Goal: Task Accomplishment & Management: Manage account settings

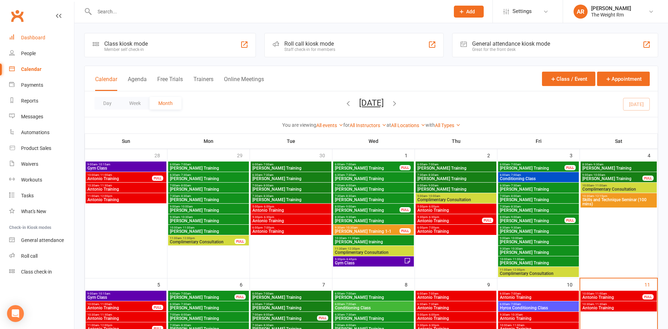
click at [41, 41] on link "Dashboard" at bounding box center [41, 38] width 65 height 16
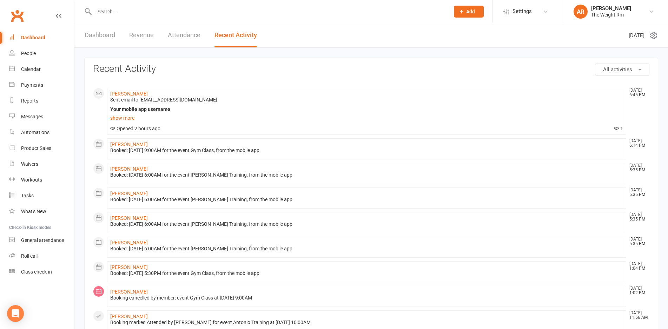
click at [108, 38] on link "Dashboard" at bounding box center [100, 35] width 31 height 24
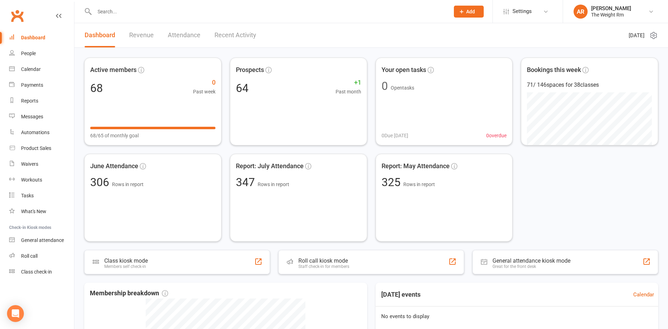
click at [160, 27] on div "Dashboard Revenue Attendance Recent Activity" at bounding box center [170, 35] width 192 height 24
click at [142, 34] on link "Revenue" at bounding box center [141, 35] width 25 height 24
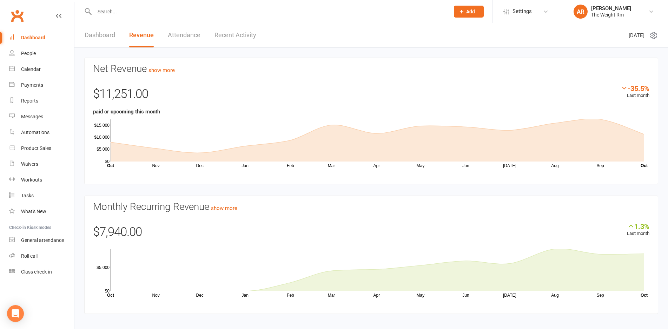
click at [227, 22] on div at bounding box center [264, 11] width 360 height 23
click at [224, 33] on link "Recent Activity" at bounding box center [235, 35] width 42 height 24
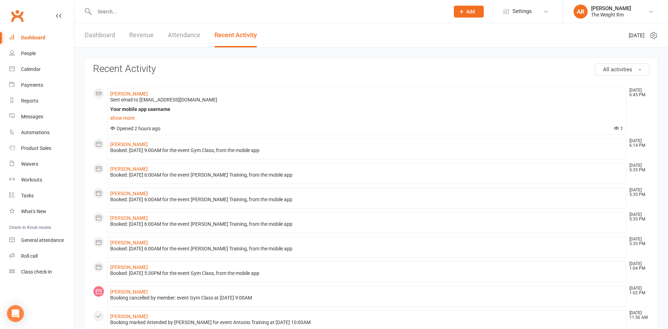
click at [48, 39] on link "Dashboard" at bounding box center [41, 38] width 65 height 16
click at [129, 16] on input "text" at bounding box center [268, 12] width 352 height 10
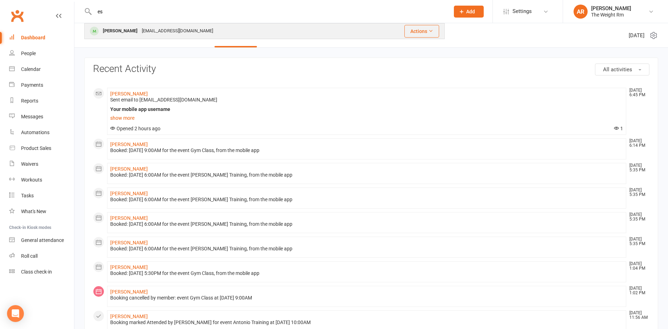
type input "es"
click at [133, 27] on div "[PERSON_NAME]" at bounding box center [120, 31] width 39 height 10
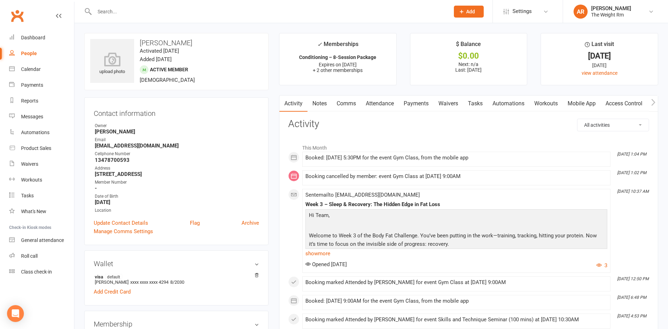
click at [325, 108] on link "Notes" at bounding box center [319, 103] width 24 height 16
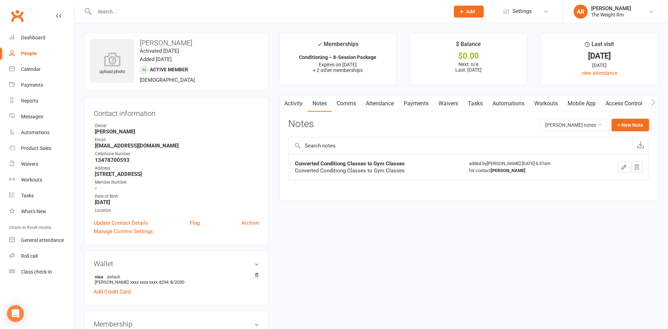
click at [355, 105] on link "Comms" at bounding box center [346, 103] width 29 height 16
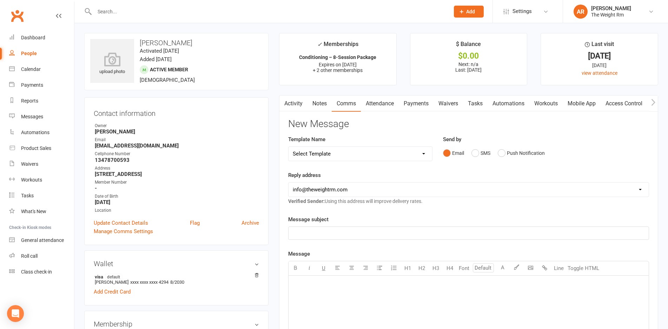
click at [380, 102] on link "Attendance" at bounding box center [380, 103] width 38 height 16
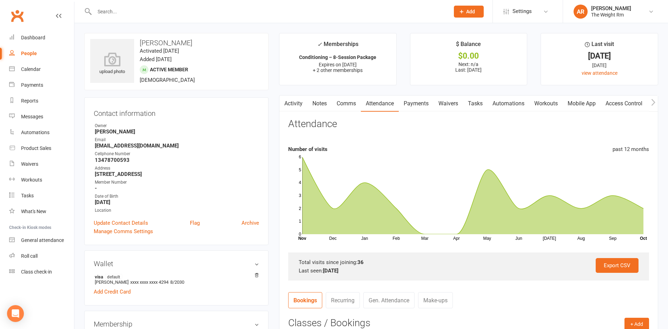
click at [403, 104] on link "Payments" at bounding box center [416, 103] width 35 height 16
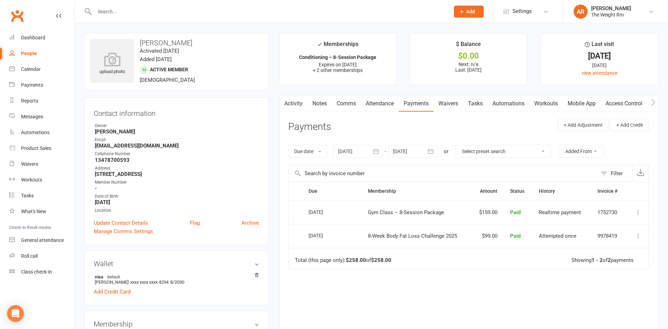
click at [451, 108] on link "Waivers" at bounding box center [447, 103] width 29 height 16
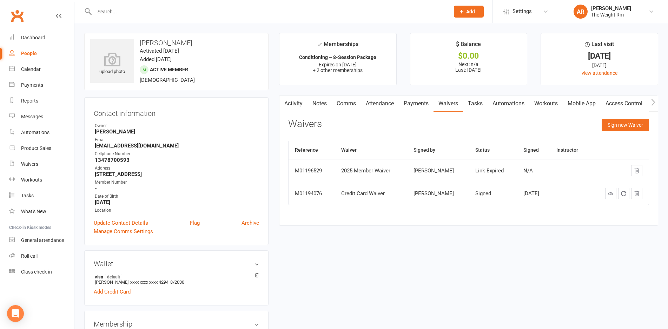
click at [477, 109] on link "Tasks" at bounding box center [475, 103] width 25 height 16
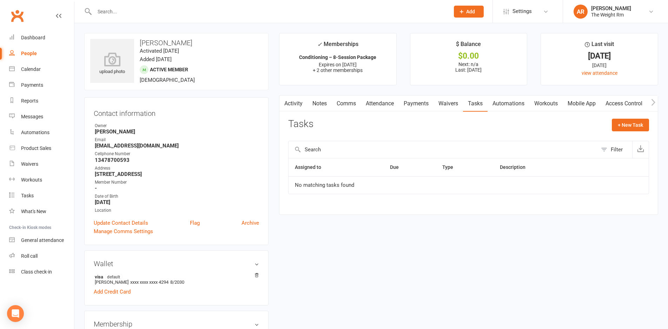
click at [523, 104] on link "Automations" at bounding box center [508, 103] width 42 height 16
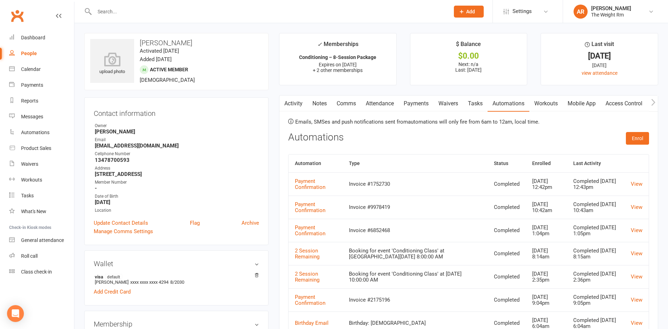
click at [523, 104] on link "Automations" at bounding box center [508, 103] width 42 height 16
click at [559, 105] on link "Workouts" at bounding box center [545, 103] width 33 height 16
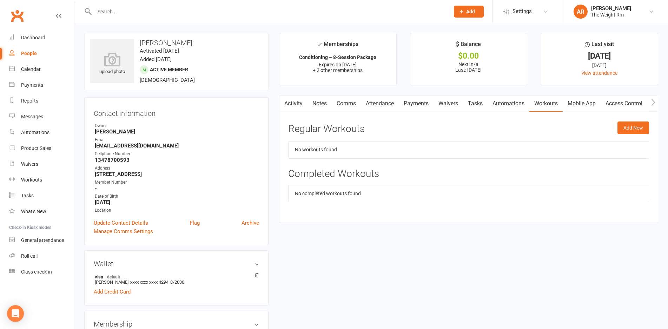
click at [568, 100] on link "Mobile App" at bounding box center [582, 103] width 38 height 16
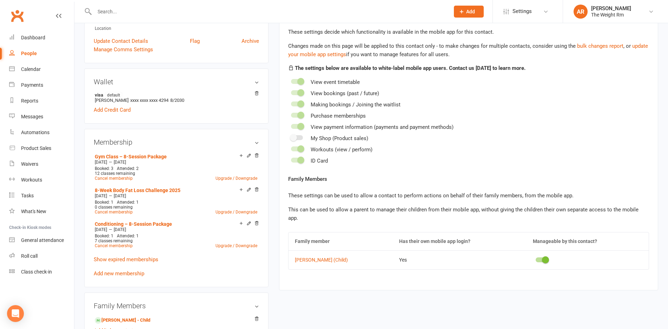
scroll to position [187, 0]
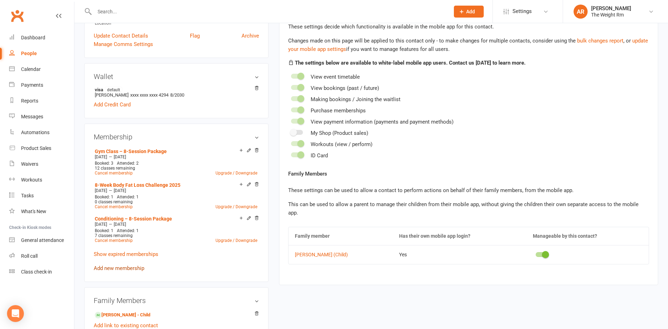
click at [124, 267] on link "Add new membership" at bounding box center [119, 268] width 51 height 6
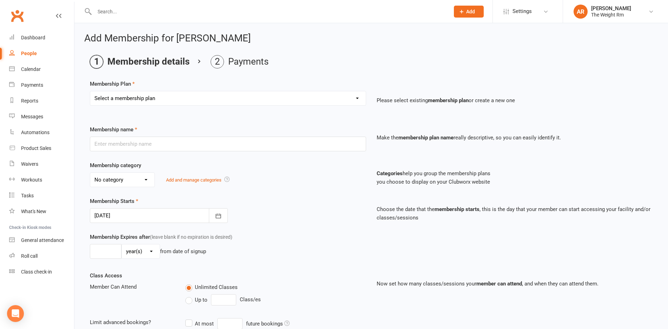
click at [202, 98] on select "Select a membership plan Create new Membership Plan A – Semi-Private Training –…" at bounding box center [227, 98] width 275 height 14
select select "8"
click at [90, 91] on select "Select a membership plan Create new Membership Plan A – Semi-Private Training –…" at bounding box center [227, 98] width 275 height 14
type input "1-1 Private Session"
select select "3"
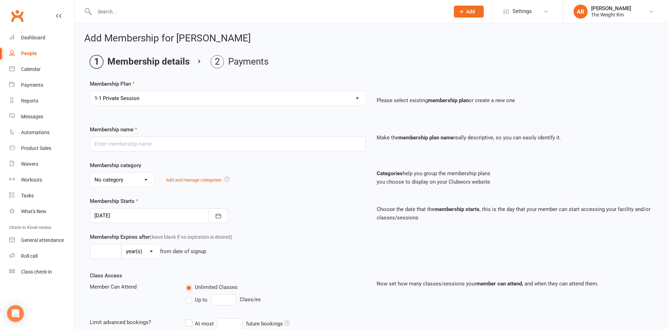
type input "0"
select select "2"
type input "1"
click at [186, 95] on select "Select a membership plan Create new Membership Plan A – Semi-Private Training –…" at bounding box center [227, 98] width 275 height 14
select select "4"
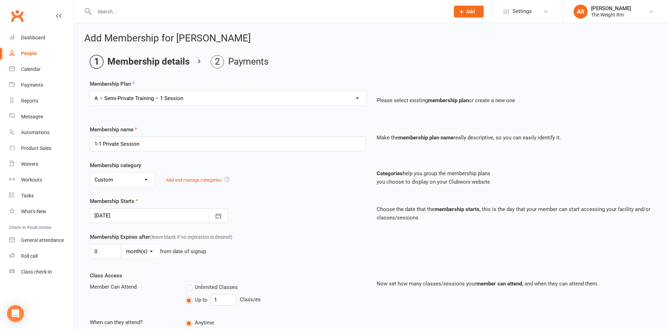
click at [90, 91] on select "Select a membership plan Create new Membership Plan A – Semi-Private Training –…" at bounding box center [227, 98] width 275 height 14
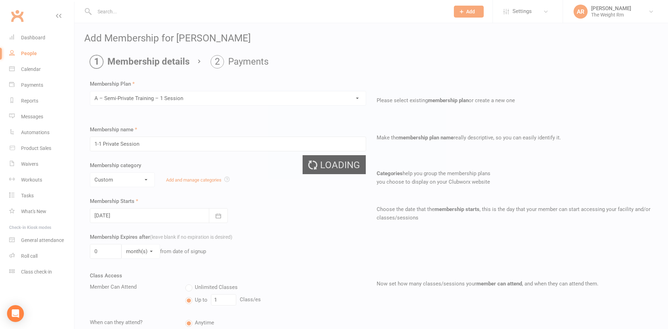
type input "A – Semi-Private Training – 1 Session"
select select "7"
type input "1"
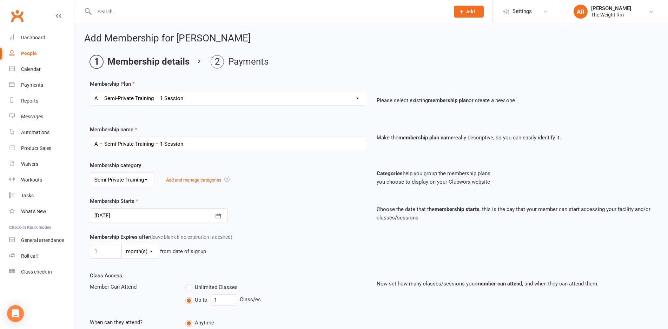
click at [219, 97] on select "Select a membership plan Create new Membership Plan A – Semi-Private Training –…" at bounding box center [227, 98] width 275 height 14
click at [90, 91] on select "Select a membership plan Create new Membership Plan A – Semi-Private Training –…" at bounding box center [227, 98] width 275 height 14
click at [292, 238] on div "Membership Expires after (leave blank if no expiration is desired) 1 day(s) wee…" at bounding box center [228, 247] width 287 height 29
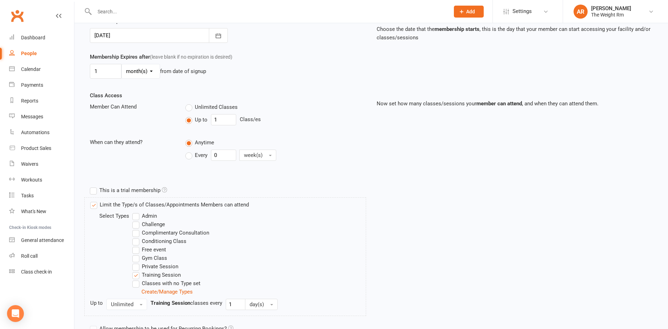
scroll to position [246, 0]
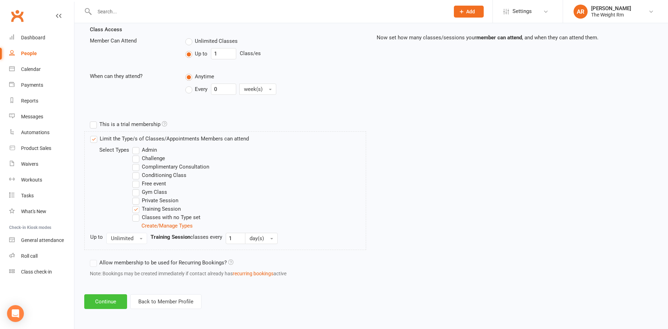
click at [91, 298] on button "Continue" at bounding box center [105, 301] width 43 height 15
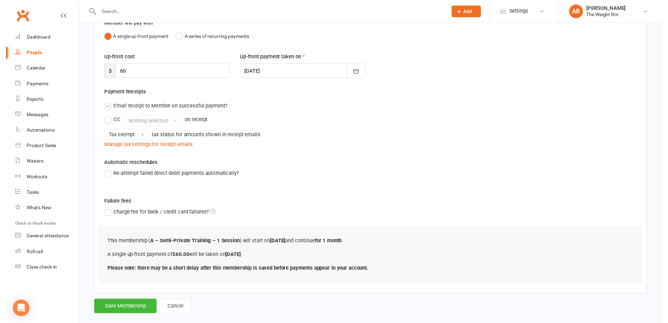
scroll to position [81, 0]
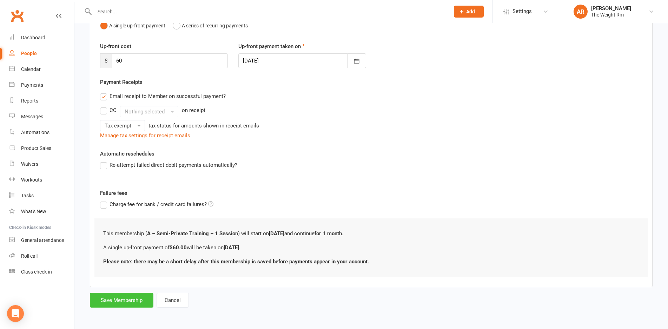
click at [128, 301] on button "Save Membership" at bounding box center [122, 300] width 64 height 15
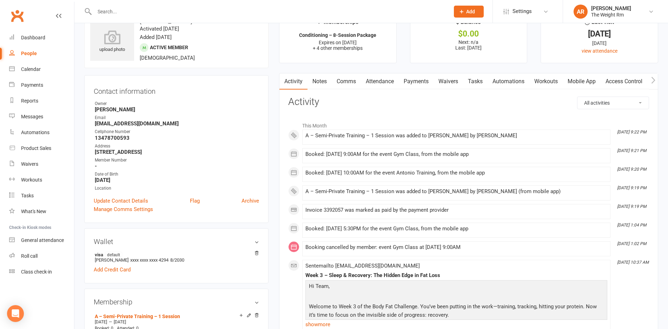
scroll to position [12, 0]
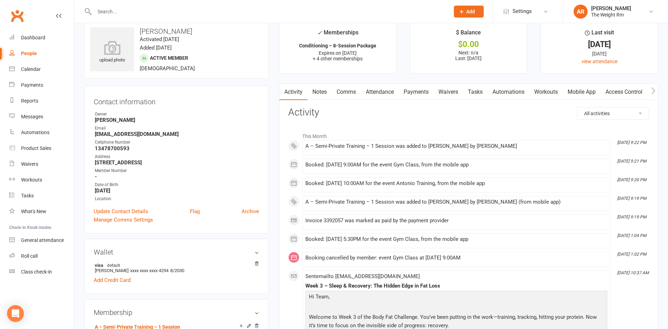
click at [379, 96] on link "Attendance" at bounding box center [380, 92] width 38 height 16
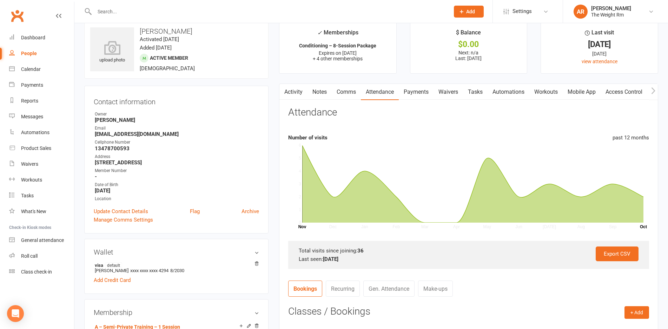
click at [418, 87] on link "Payments" at bounding box center [416, 92] width 35 height 16
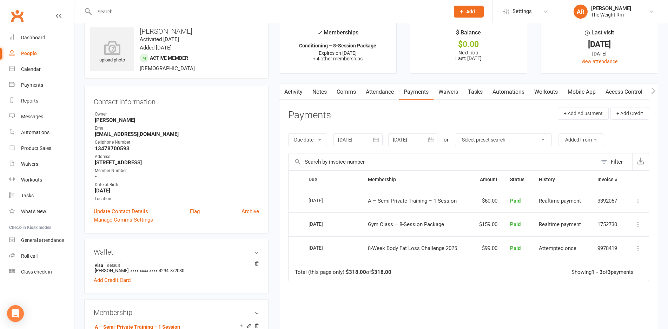
click at [638, 201] on icon at bounding box center [637, 200] width 7 height 7
click at [558, 309] on div "Due Contact Membership Amount Status History Invoice # Select this [DATE] [PERS…" at bounding box center [468, 270] width 361 height 201
click at [34, 66] on link "Calendar" at bounding box center [41, 69] width 65 height 16
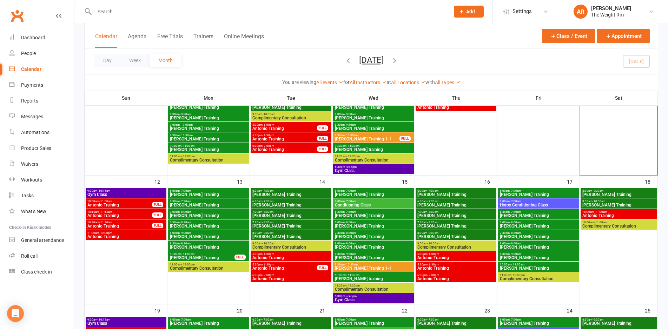
scroll to position [233, 0]
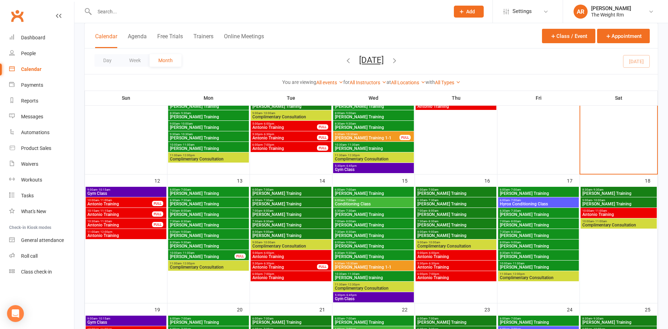
click at [609, 213] on span "Antonio Training" at bounding box center [618, 214] width 73 height 4
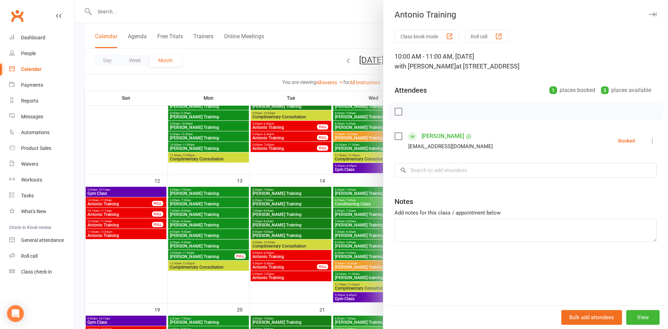
click at [437, 133] on link "[PERSON_NAME]" at bounding box center [442, 136] width 42 height 11
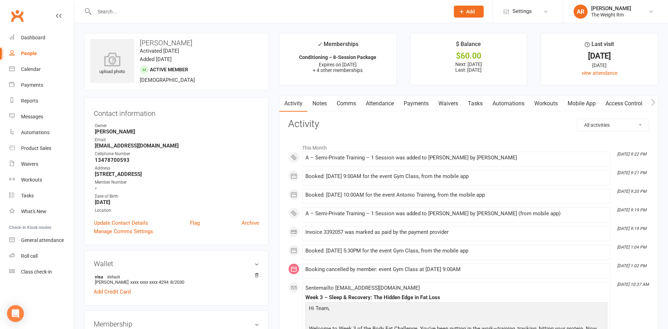
click at [427, 104] on link "Payments" at bounding box center [416, 103] width 35 height 16
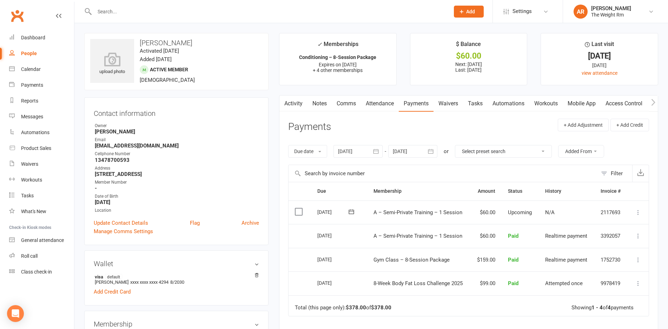
click at [636, 211] on icon at bounding box center [637, 212] width 7 height 7
click at [296, 212] on label at bounding box center [299, 211] width 9 height 7
click at [296, 208] on input "checkbox" at bounding box center [297, 208] width 5 height 0
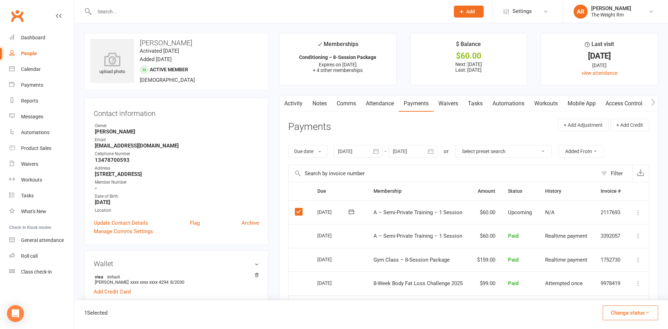
click at [647, 313] on icon "button" at bounding box center [647, 312] width 5 height 5
click at [455, 191] on th "Membership" at bounding box center [418, 191] width 103 height 18
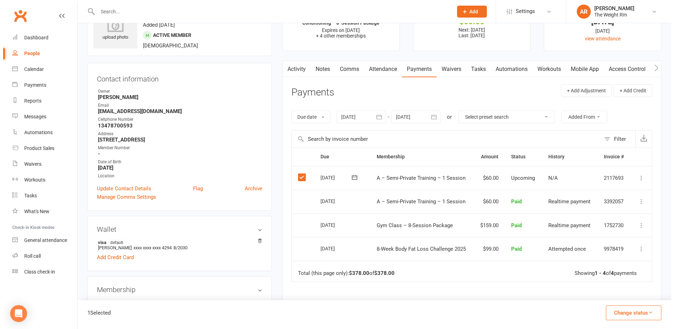
scroll to position [59, 0]
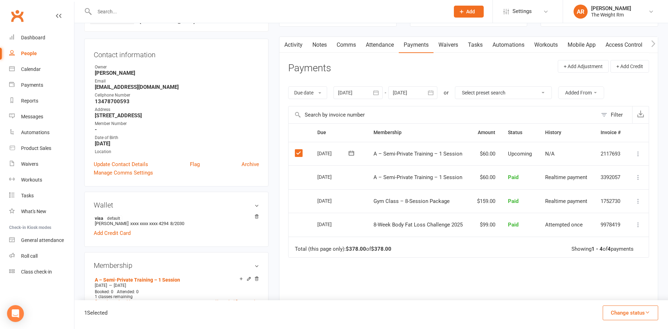
click at [635, 151] on icon at bounding box center [637, 153] width 7 height 7
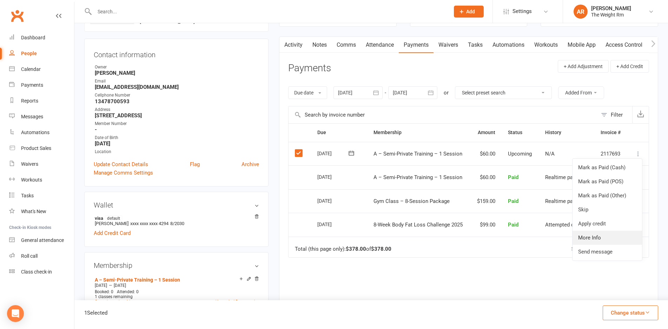
click at [634, 237] on link "More Info" at bounding box center [606, 238] width 69 height 14
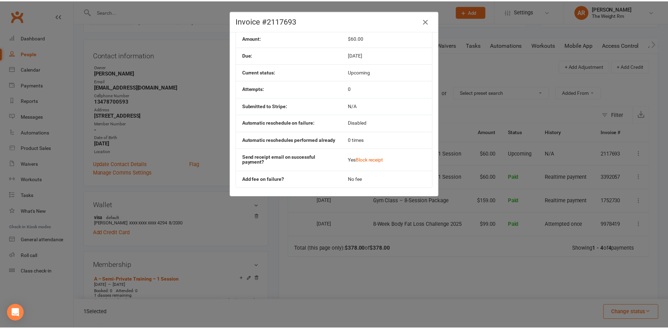
scroll to position [60, 0]
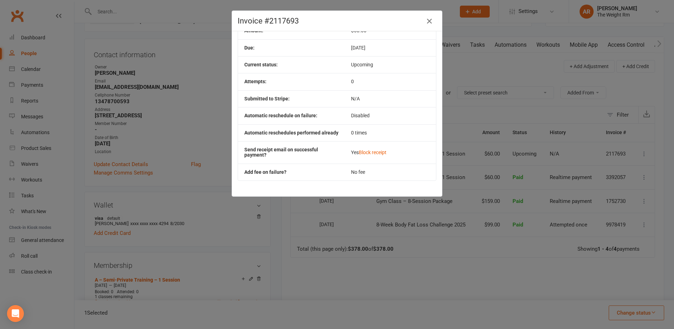
click at [430, 26] on div "Invoice #2117693" at bounding box center [337, 21] width 210 height 20
click at [427, 21] on icon "button" at bounding box center [429, 21] width 8 height 8
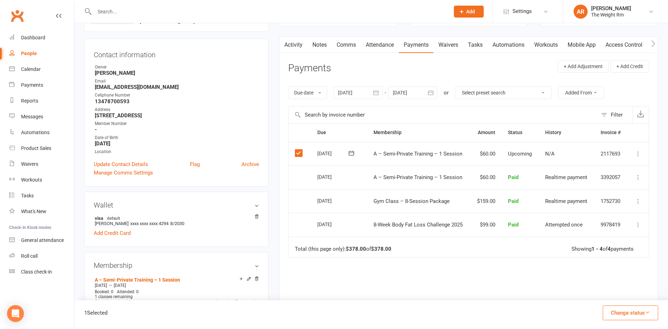
click at [635, 153] on icon at bounding box center [637, 153] width 7 height 7
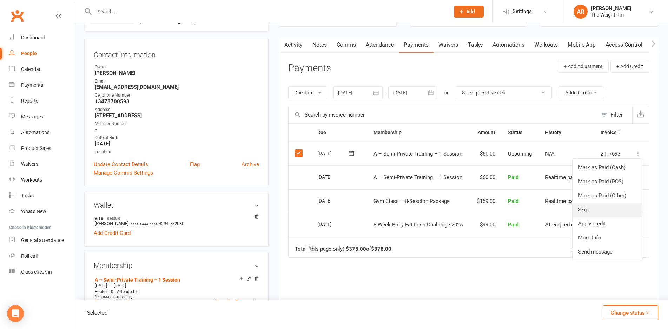
click at [615, 212] on link "Skip" at bounding box center [606, 209] width 69 height 14
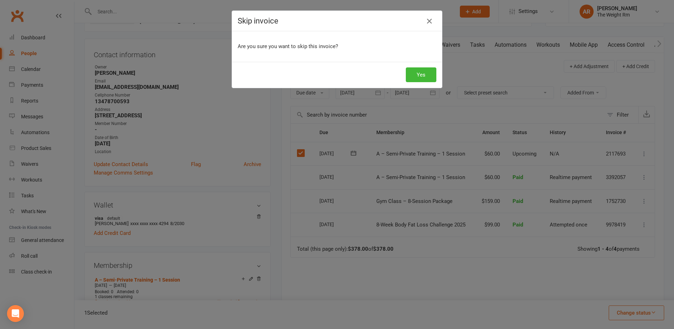
click at [428, 22] on icon "button" at bounding box center [429, 21] width 8 height 8
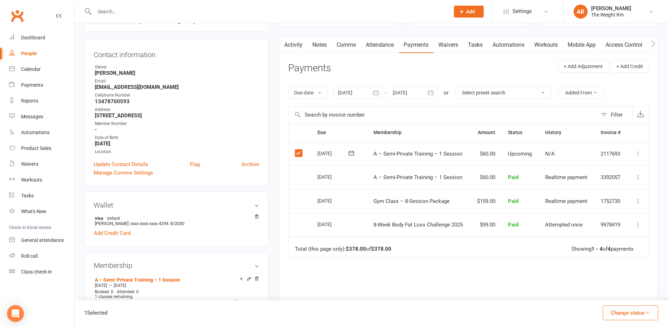
click at [610, 155] on td "2117693" at bounding box center [610, 154] width 33 height 24
click at [359, 196] on div "[DATE]" at bounding box center [338, 200] width 43 height 10
click at [300, 151] on label at bounding box center [299, 152] width 9 height 7
click at [299, 149] on input "checkbox" at bounding box center [297, 149] width 5 height 0
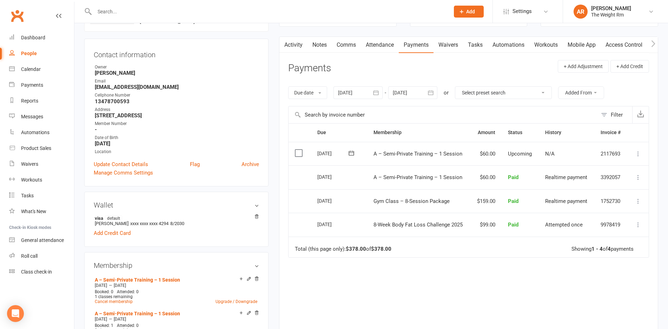
click at [601, 153] on td "2117693" at bounding box center [610, 154] width 33 height 24
click at [629, 154] on td "Mark as Paid (Cash) Mark as Paid (POS) Mark as Paid (Other) Skip Apply credit M…" at bounding box center [637, 154] width 21 height 24
click at [640, 152] on icon at bounding box center [637, 153] width 7 height 7
click at [641, 193] on link "Mark as Paid (Other)" at bounding box center [606, 195] width 69 height 14
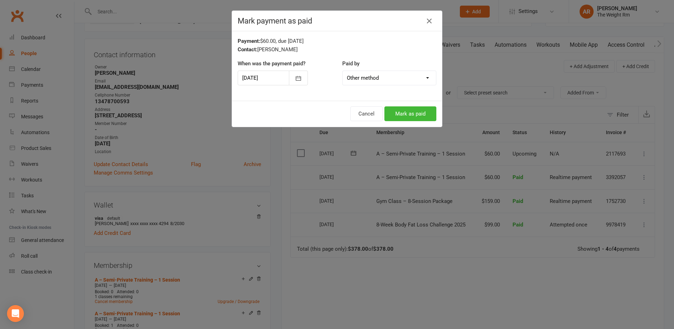
click at [388, 81] on select "Cash POS Other method" at bounding box center [389, 78] width 93 height 14
click at [402, 100] on div "Payment: $60.00, due [DATE] Contact: [PERSON_NAME] When was the payment paid? […" at bounding box center [337, 65] width 210 height 69
click at [411, 113] on button "Mark as paid" at bounding box center [410, 113] width 52 height 15
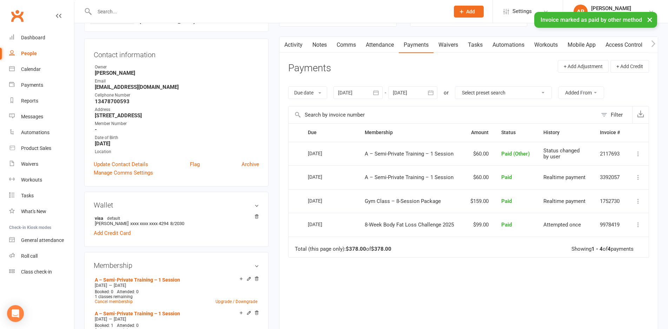
click at [643, 152] on td "Change to upcoming Refund Re-send invoice receipt View invoice receipt More Inf…" at bounding box center [638, 154] width 22 height 24
click at [638, 154] on icon at bounding box center [637, 153] width 7 height 7
click at [658, 161] on div "Activity Notes Comms Attendance Payments Waivers Tasks Automations Workouts Mob…" at bounding box center [468, 197] width 379 height 323
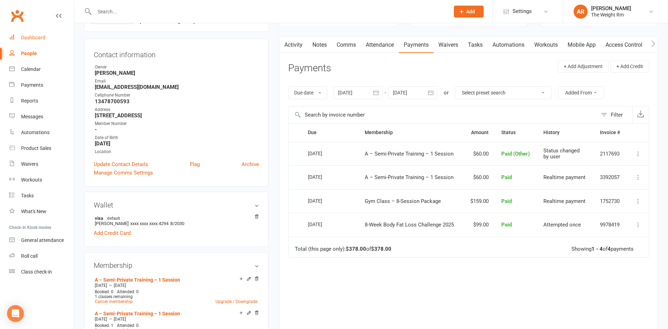
click at [47, 35] on link "Dashboard" at bounding box center [41, 38] width 65 height 16
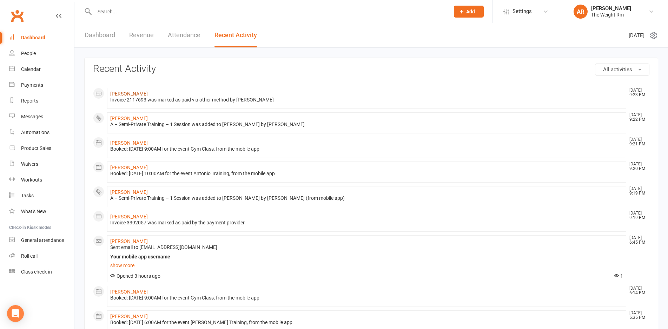
click at [135, 96] on link "[PERSON_NAME]" at bounding box center [129, 94] width 38 height 6
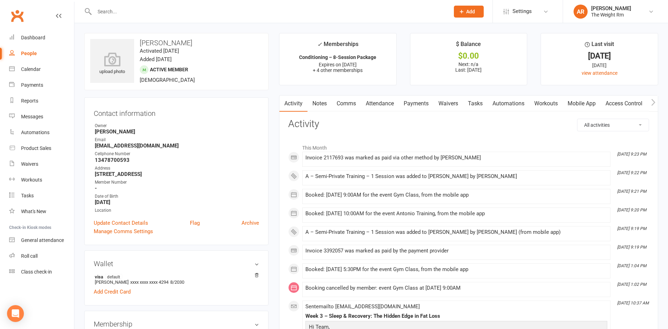
click at [408, 108] on link "Payments" at bounding box center [416, 103] width 35 height 16
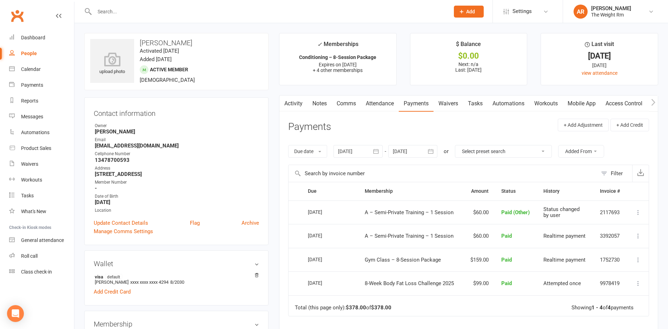
click at [639, 214] on icon at bounding box center [637, 212] width 7 height 7
click at [604, 244] on link "Refund" at bounding box center [606, 240] width 69 height 14
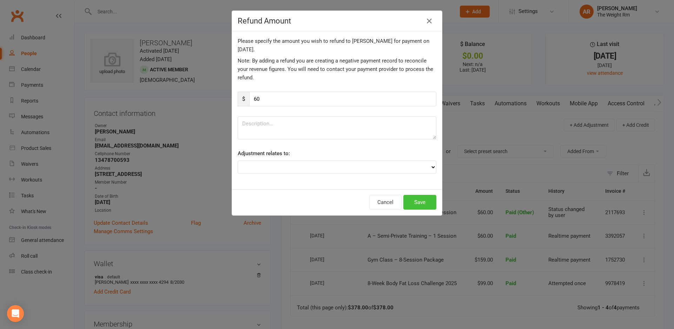
click at [417, 202] on button "Save" at bounding box center [419, 202] width 33 height 15
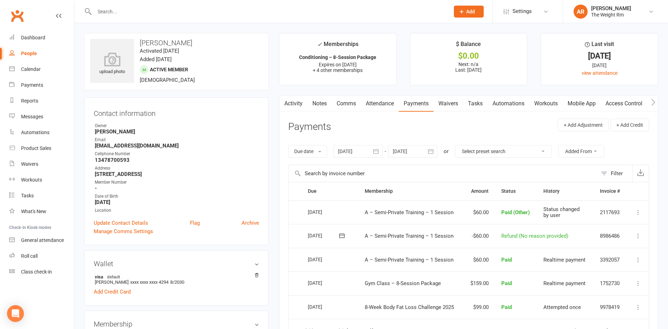
click at [637, 238] on icon at bounding box center [637, 235] width 7 height 7
click at [646, 212] on td "Change to upcoming Refund Re-send invoice receipt View invoice receipt More Inf…" at bounding box center [638, 212] width 22 height 24
click at [642, 212] on button at bounding box center [638, 212] width 8 height 8
click at [655, 201] on div "Activity Notes Comms Attendance Payments Waivers Tasks Automations Workouts Mob…" at bounding box center [468, 268] width 379 height 346
drag, startPoint x: 549, startPoint y: 236, endPoint x: 522, endPoint y: 235, distance: 26.7
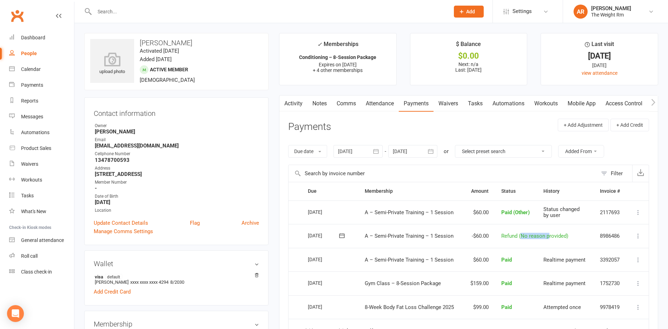
click at [522, 235] on span "Refund (No reason provided)" at bounding box center [534, 236] width 67 height 6
click at [277, 232] on main "✓ Memberships Conditioning – 8-Session Package Expires on [DATE] + 4 other memb…" at bounding box center [469, 241] width 390 height 416
click at [50, 34] on link "Dashboard" at bounding box center [41, 38] width 65 height 16
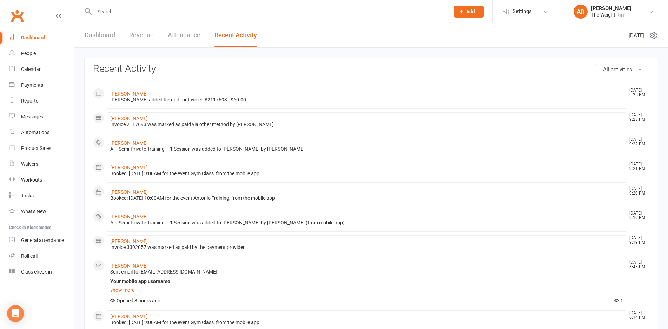
click at [102, 34] on link "Dashboard" at bounding box center [100, 35] width 31 height 24
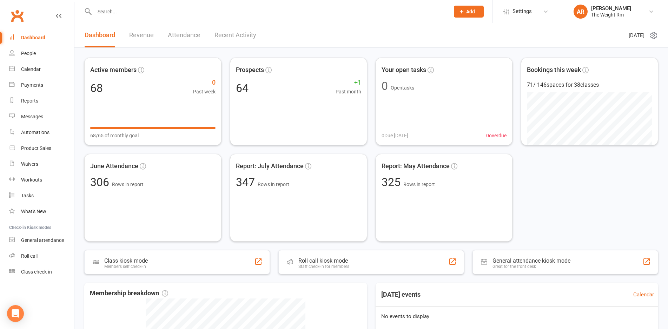
click at [135, 38] on link "Revenue" at bounding box center [141, 35] width 25 height 24
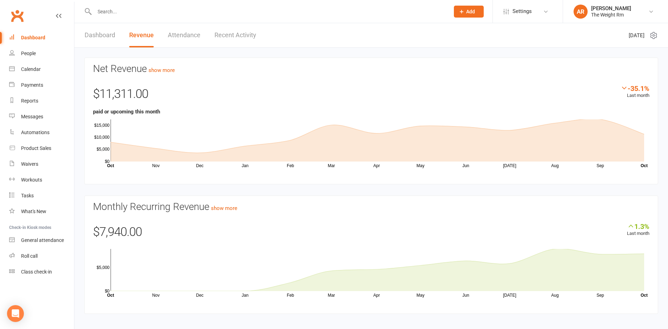
click at [213, 43] on div "Dashboard Revenue Attendance Recent Activity" at bounding box center [170, 35] width 192 height 24
click at [217, 39] on link "Recent Activity" at bounding box center [235, 35] width 42 height 24
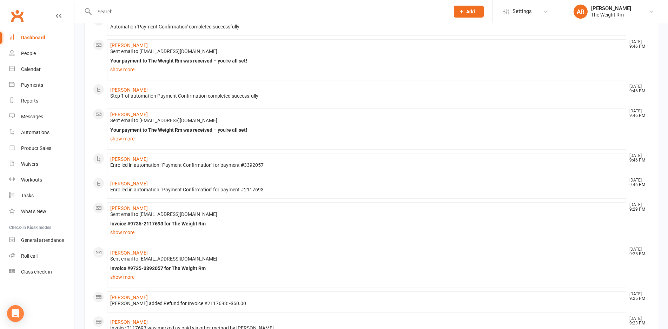
scroll to position [117, 0]
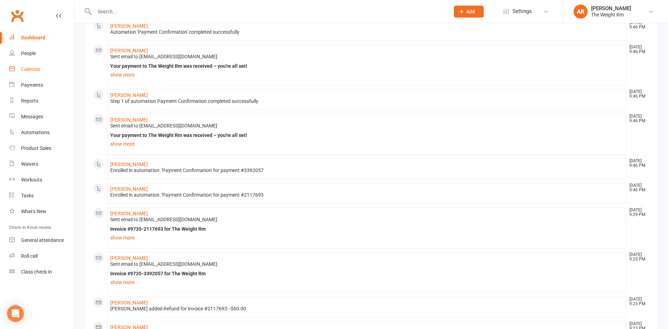
click at [39, 69] on div "Calendar" at bounding box center [31, 69] width 20 height 6
